Goal: Information Seeking & Learning: Learn about a topic

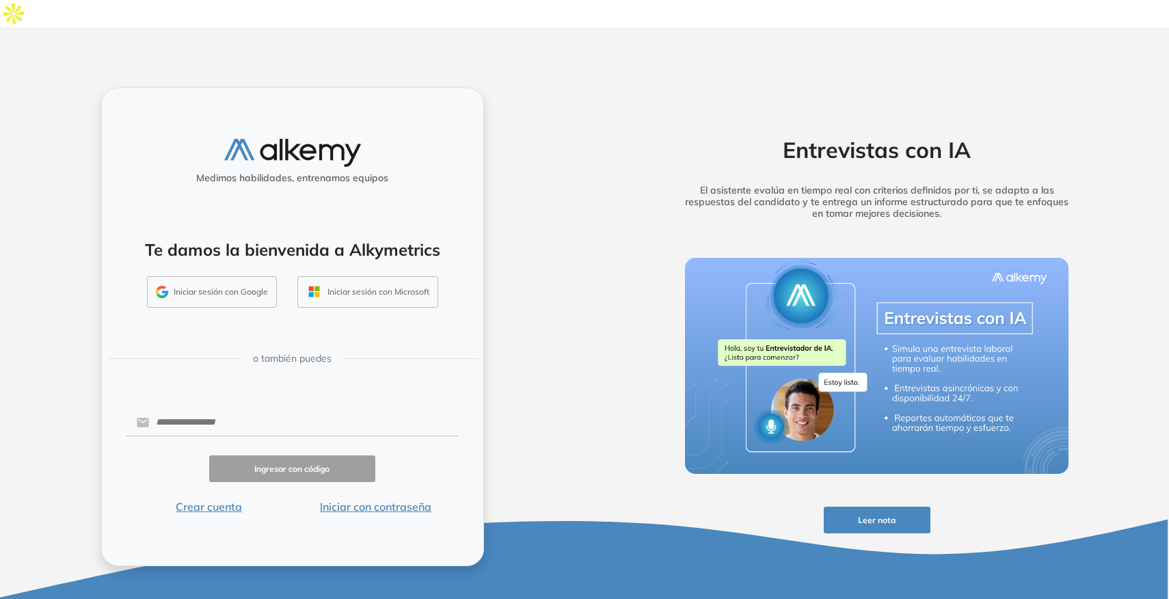
click at [379, 498] on button "Iniciar con contraseña" at bounding box center [375, 506] width 167 height 16
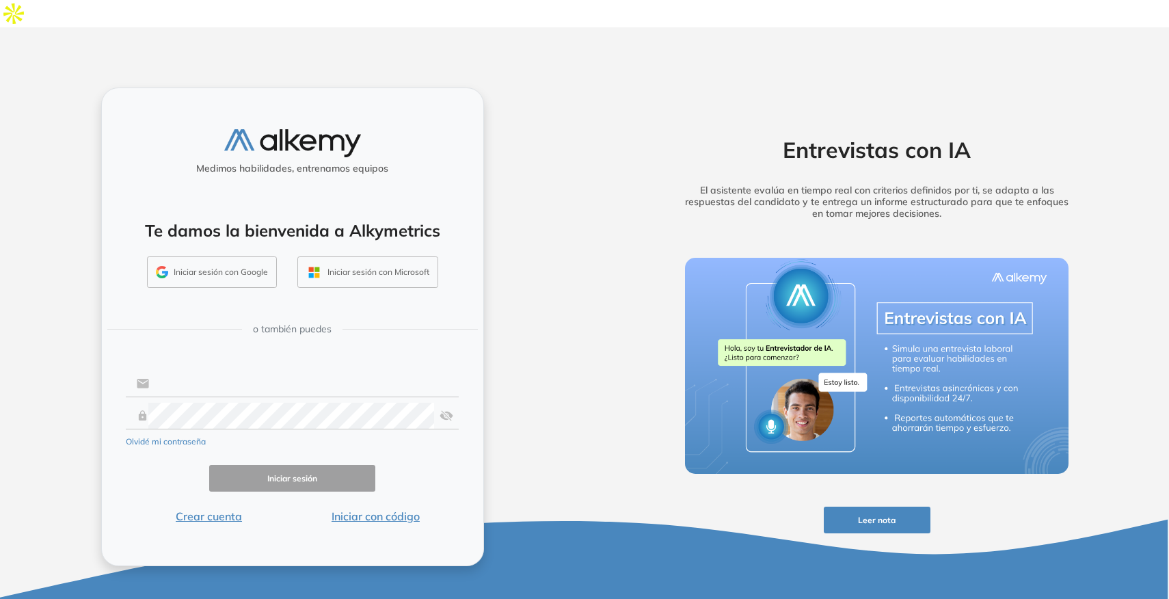
click at [340, 370] on input "text" at bounding box center [304, 383] width 310 height 26
type input "**********"
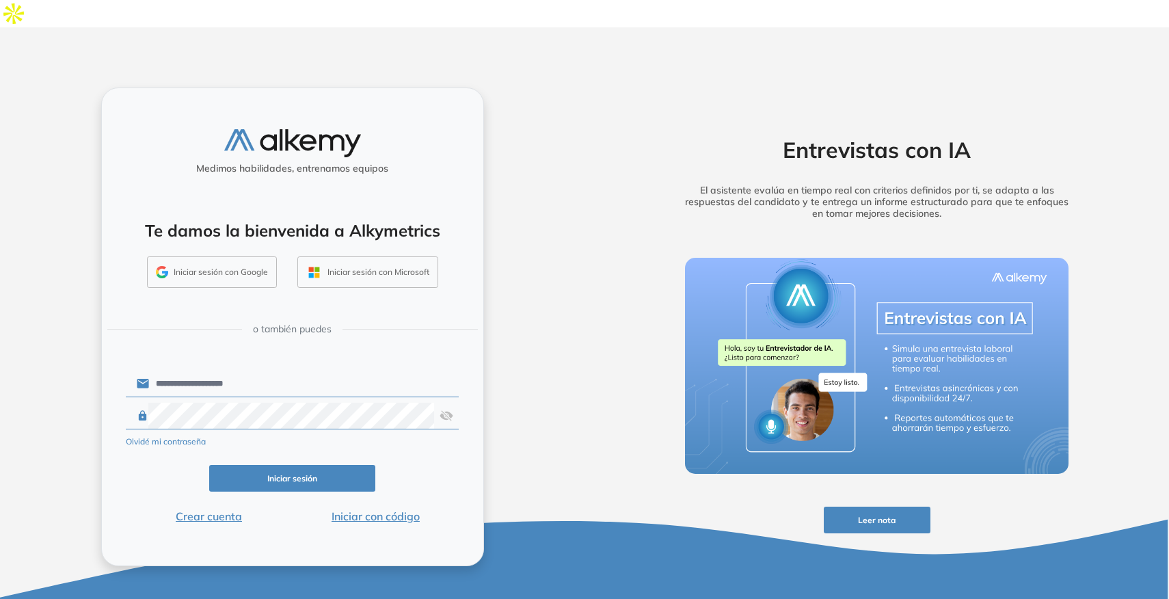
click at [288, 465] on button "Iniciar sesión" at bounding box center [292, 478] width 167 height 27
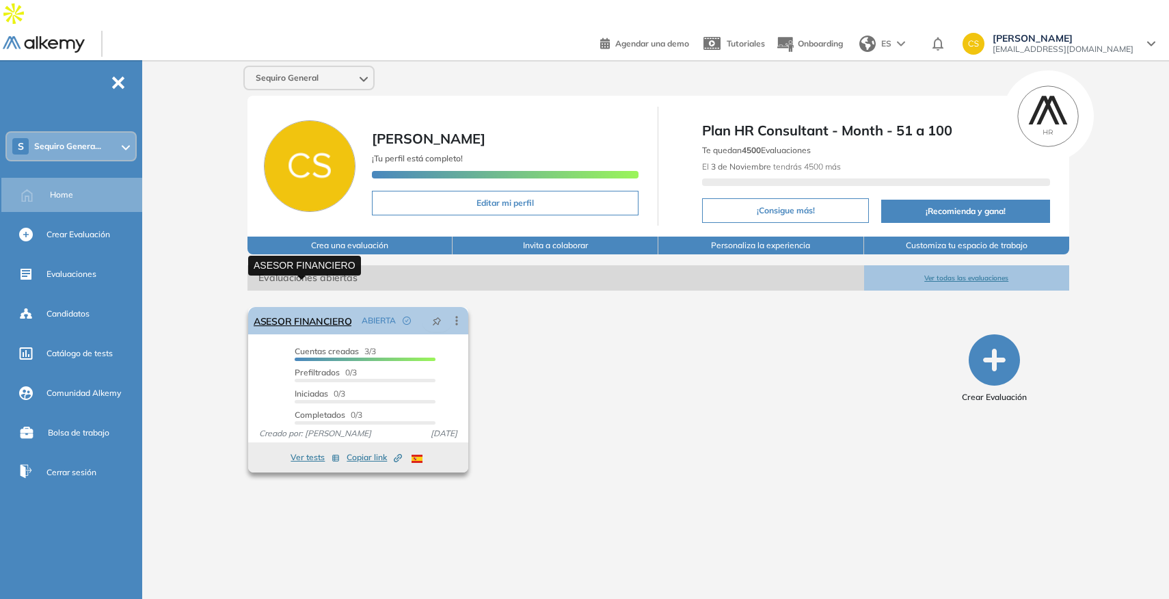
click at [308, 307] on link "ASESOR FINANCIERO" at bounding box center [303, 320] width 98 height 27
click at [460, 314] on icon at bounding box center [457, 321] width 14 height 14
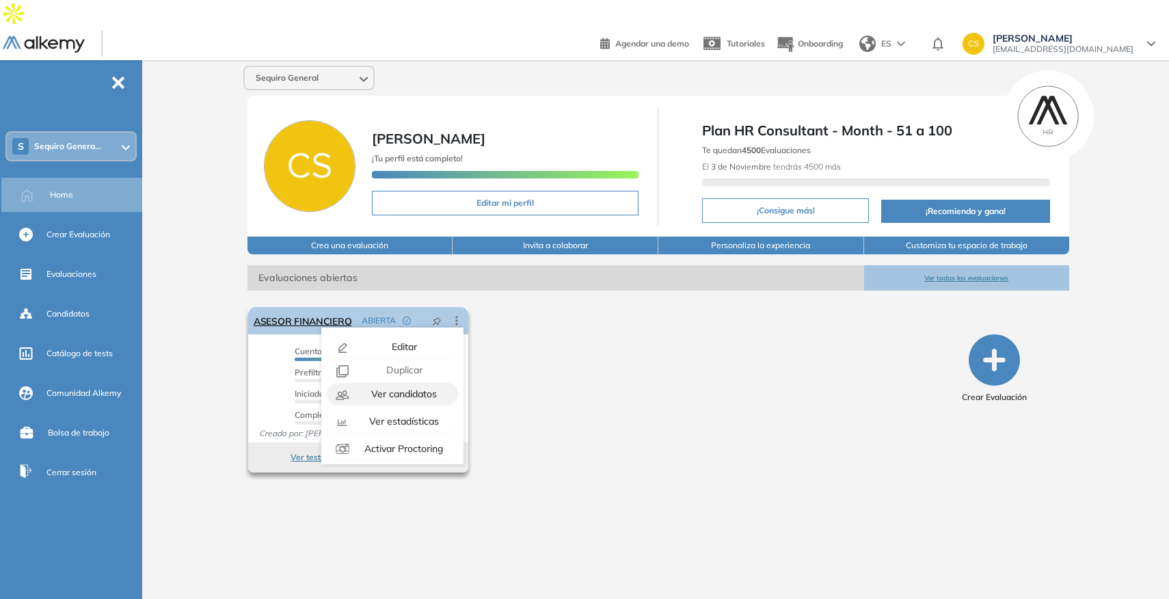
click at [417, 388] on span "Ver candidatos" at bounding box center [402, 394] width 68 height 12
click at [630, 347] on div "El proctoring será activado ¡Importante!: Los usuarios que ya realizaron la eva…" at bounding box center [589, 389] width 692 height 176
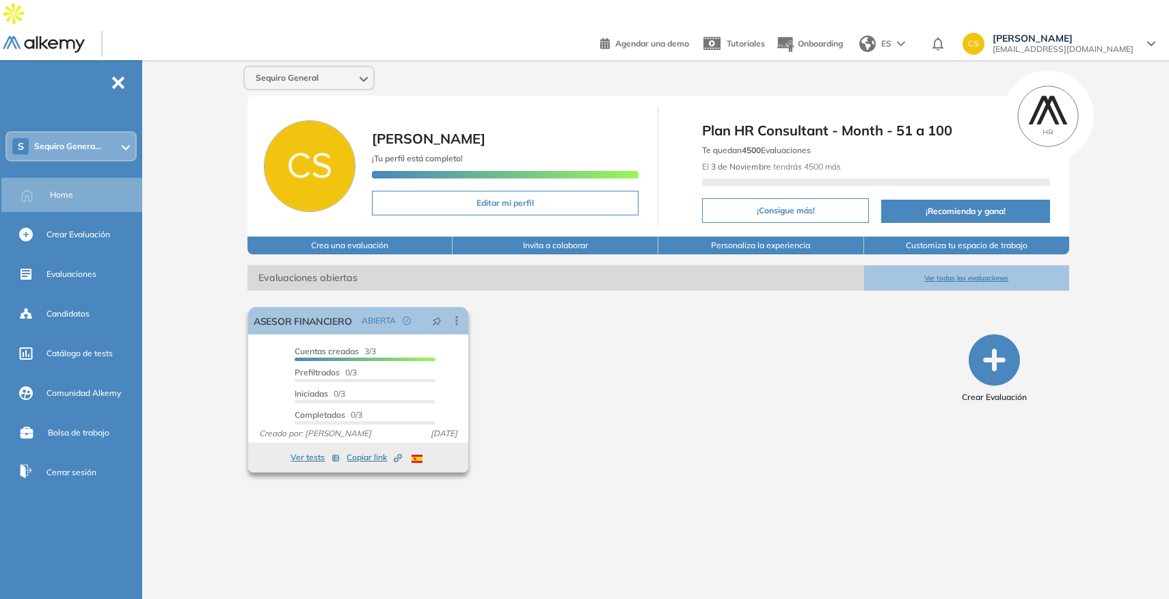
click at [349, 346] on span "Cuentas creadas" at bounding box center [327, 351] width 64 height 10
click at [321, 307] on link "ASESOR FINANCIERO" at bounding box center [303, 320] width 98 height 27
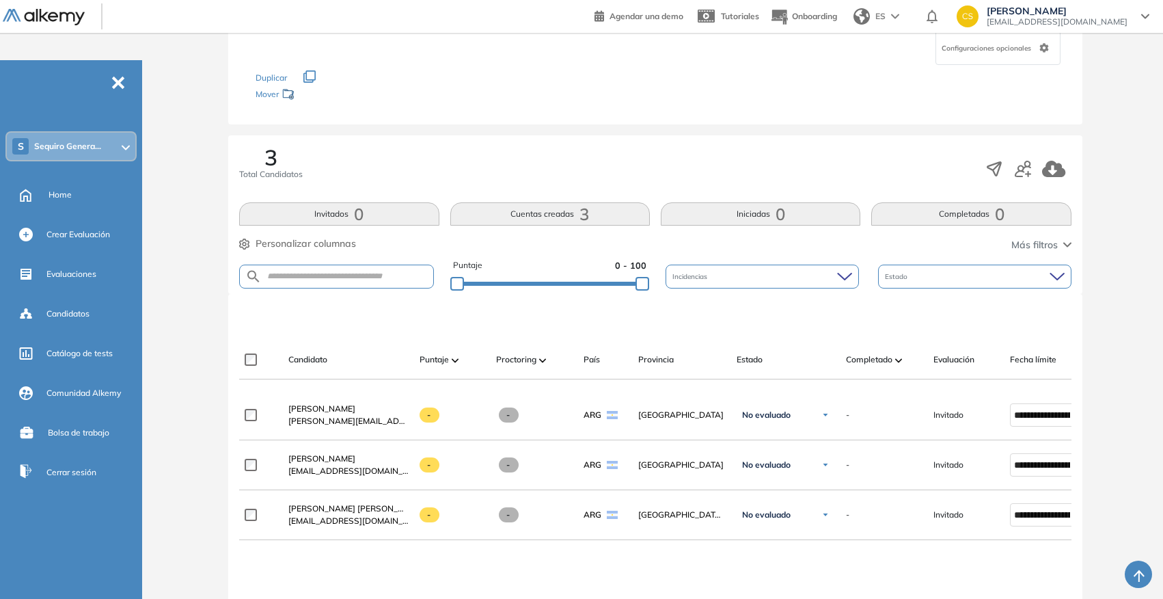
scroll to position [161, 0]
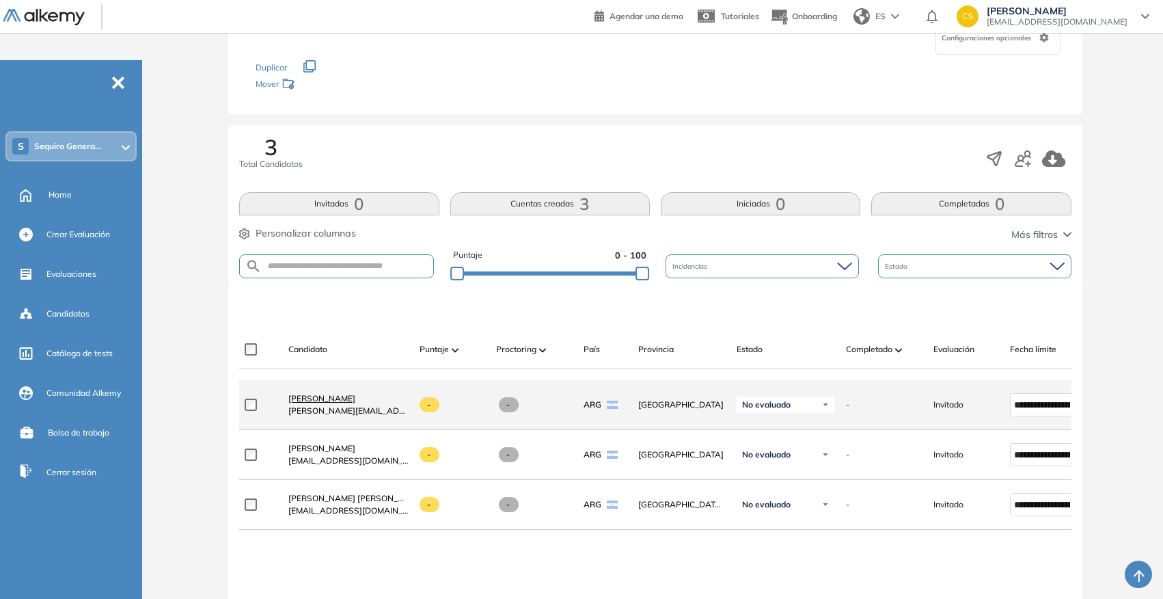
click at [349, 393] on span "[PERSON_NAME]" at bounding box center [321, 398] width 67 height 10
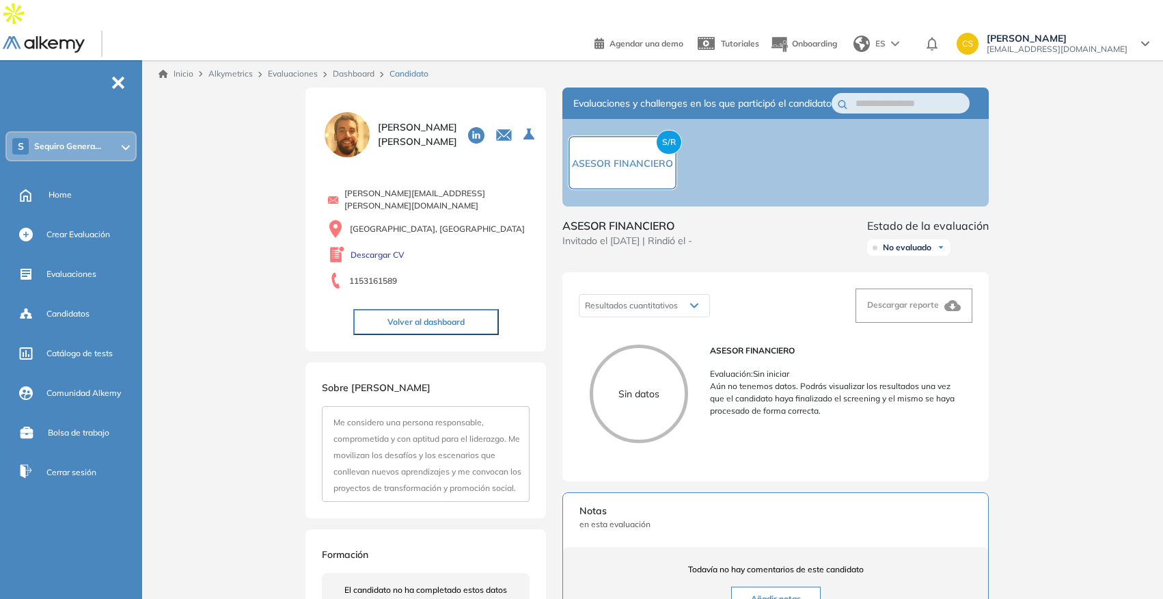
click at [361, 68] on link "Dashboard" at bounding box center [354, 73] width 42 height 10
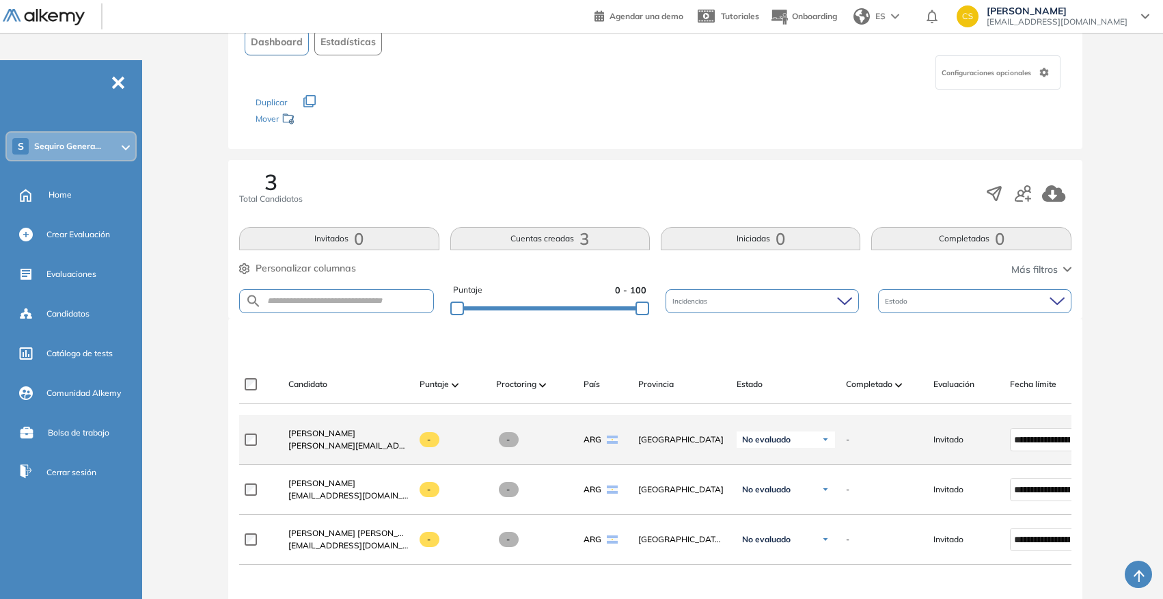
scroll to position [126, 0]
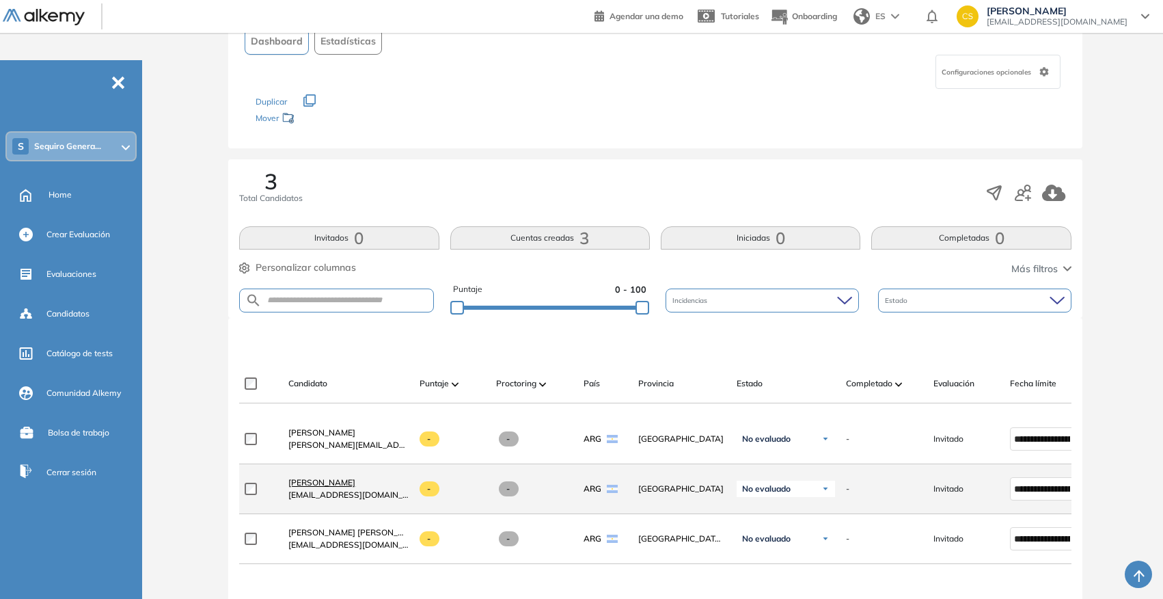
click at [355, 477] on span "[PERSON_NAME]" at bounding box center [321, 482] width 67 height 10
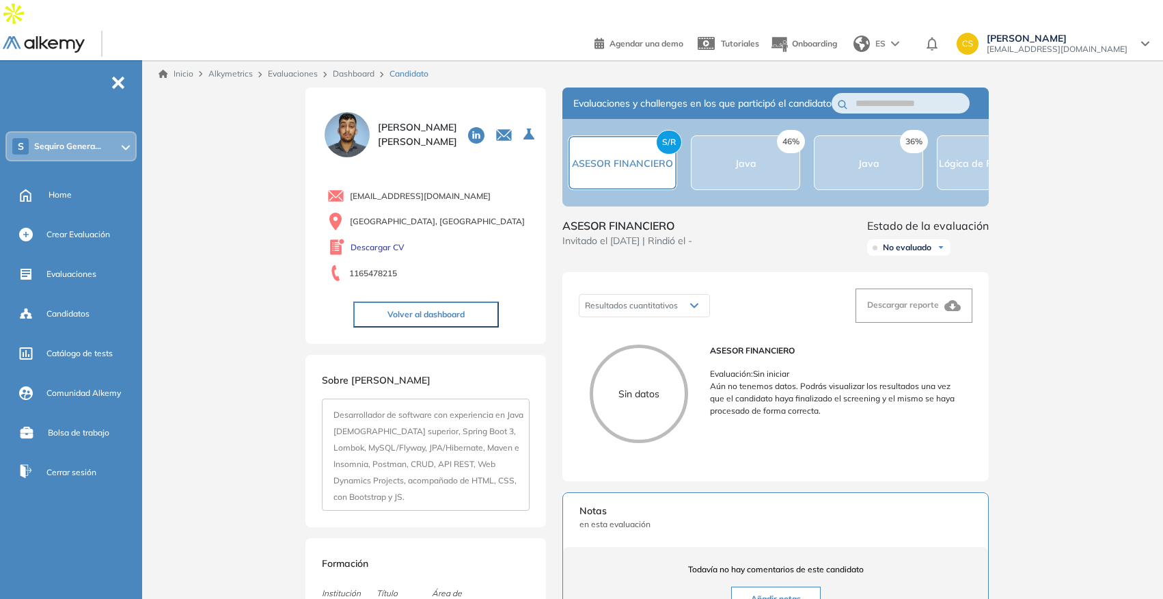
click at [343, 68] on link "Dashboard" at bounding box center [354, 73] width 42 height 10
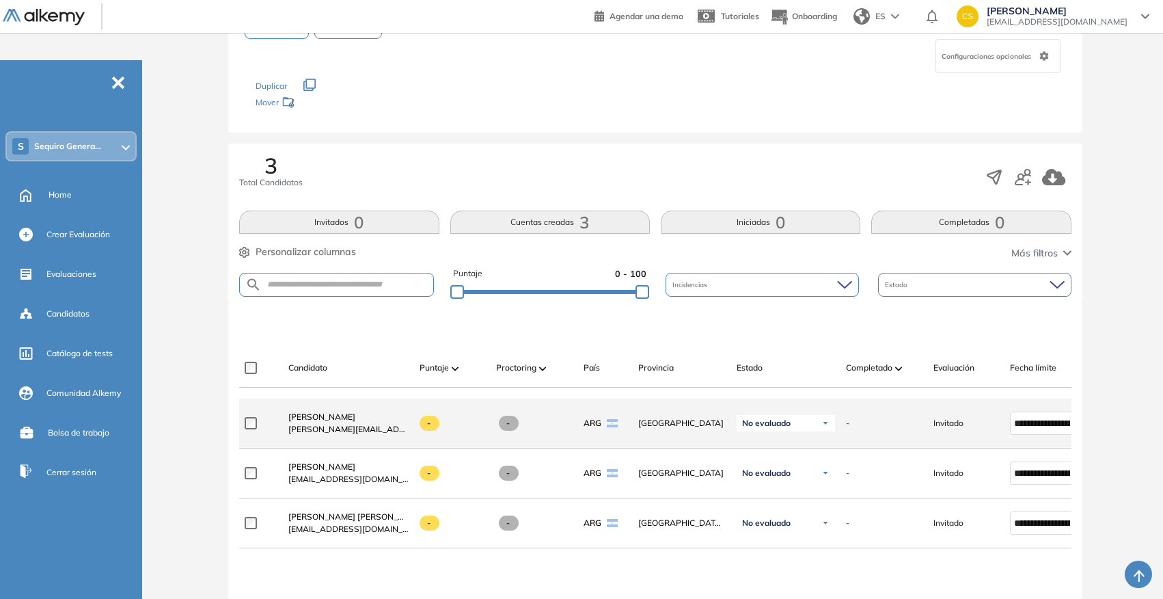
scroll to position [149, 0]
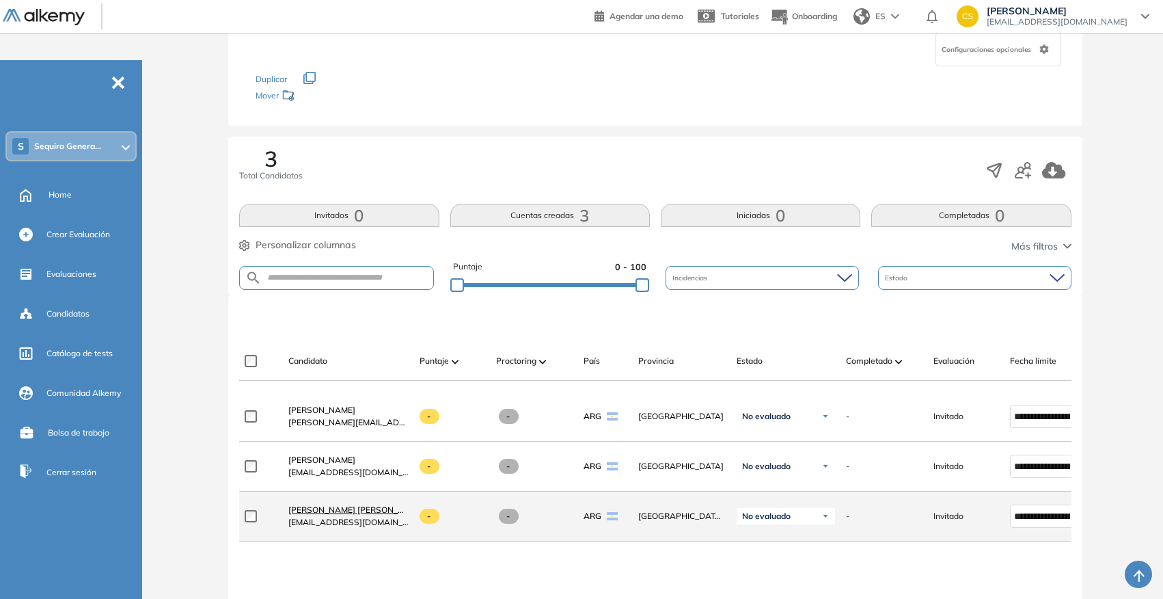
click at [340, 504] on span "[PERSON_NAME] [PERSON_NAME]" at bounding box center [356, 509] width 136 height 10
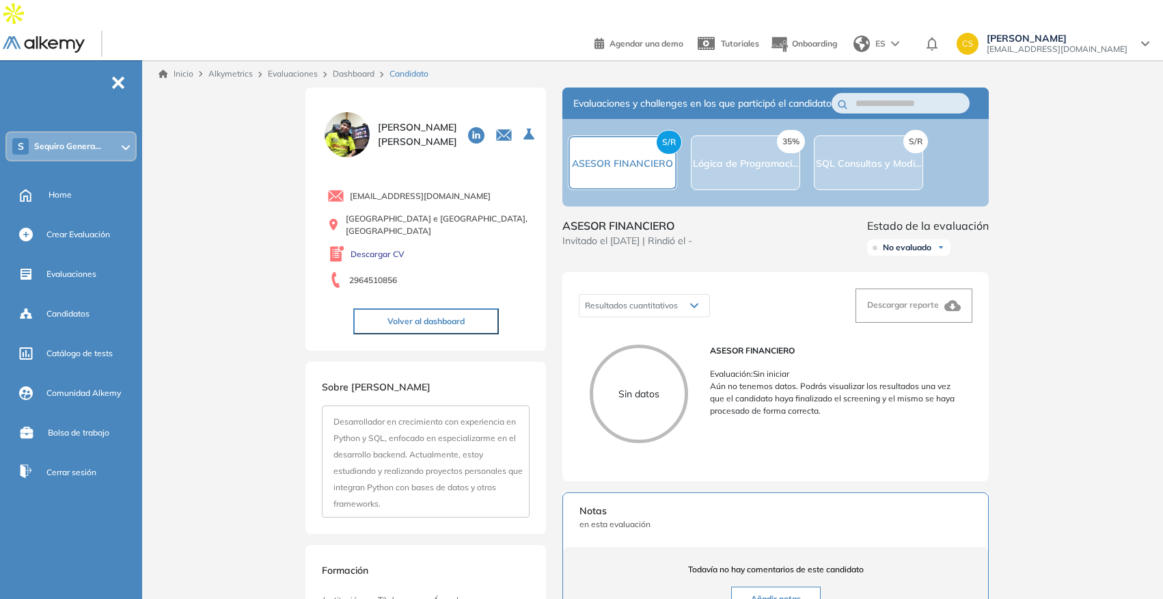
click at [351, 68] on link "Dashboard" at bounding box center [354, 73] width 42 height 10
